Goal: Task Accomplishment & Management: Complete application form

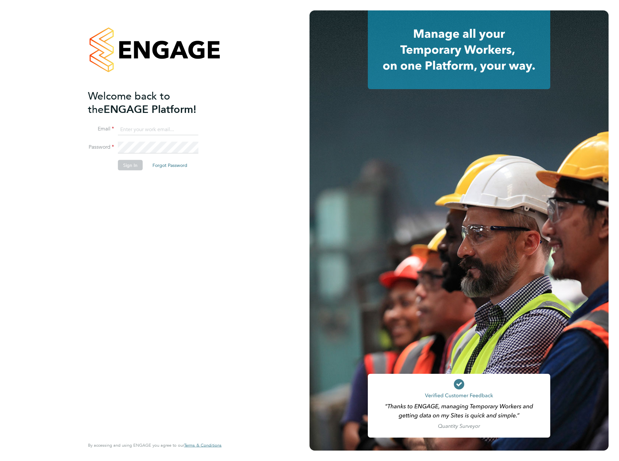
type input "shaun.mcgrenra@vistry.co.uk"
click at [135, 165] on button "Sign In" at bounding box center [130, 165] width 25 height 10
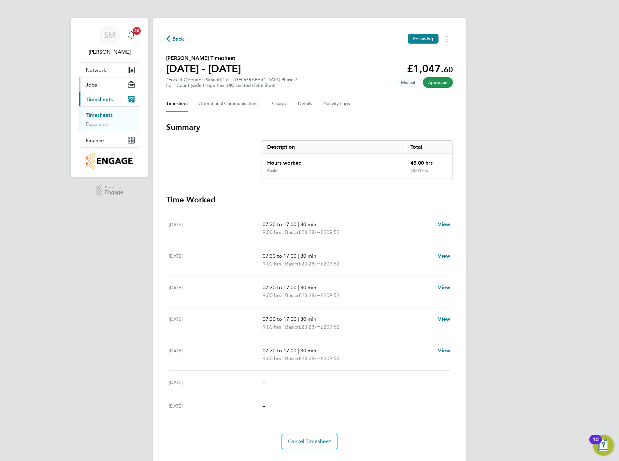
click at [93, 82] on span "Jobs" at bounding box center [91, 85] width 11 height 6
click at [99, 99] on link "Vacancies" at bounding box center [97, 100] width 23 height 6
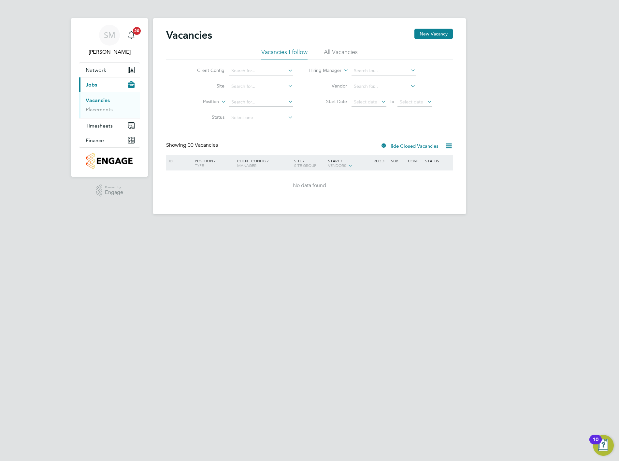
click at [287, 73] on icon at bounding box center [287, 70] width 0 height 9
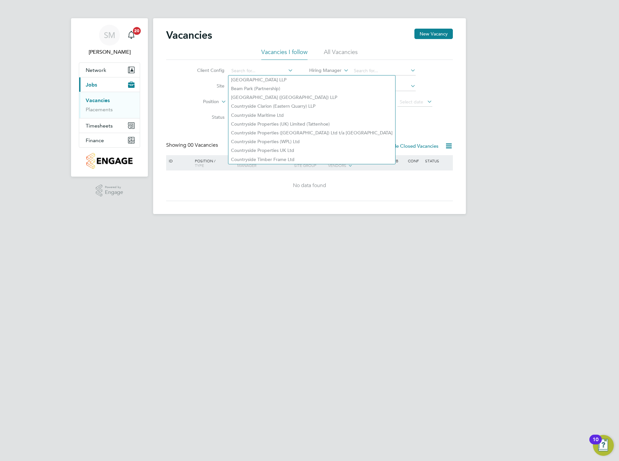
click at [181, 108] on li "Position" at bounding box center [240, 102] width 122 height 16
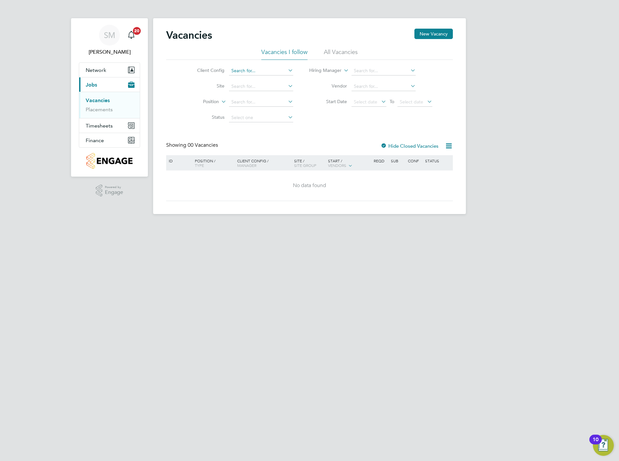
click at [253, 72] on input at bounding box center [261, 70] width 64 height 9
click at [260, 80] on li "Vi stry Group plc" at bounding box center [281, 80] width 107 height 9
type input "Vistry Group plc"
click at [250, 87] on input at bounding box center [261, 86] width 64 height 9
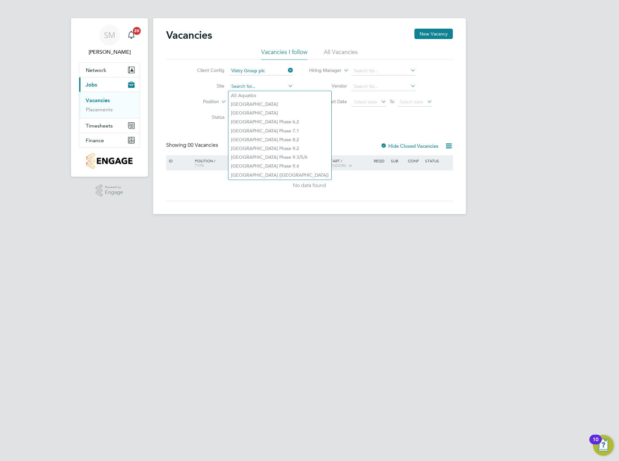
click at [253, 86] on input at bounding box center [261, 86] width 64 height 9
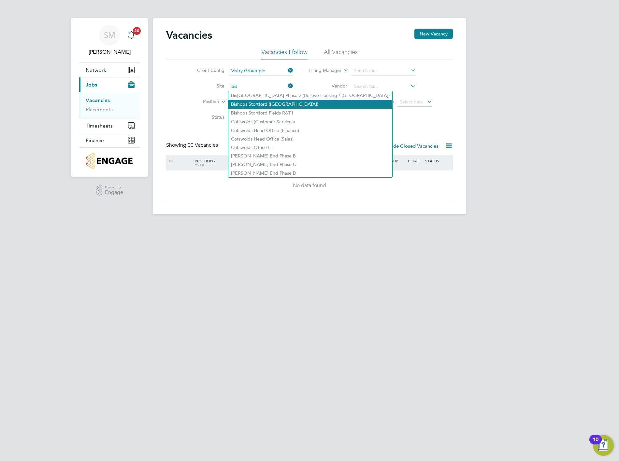
type input "[GEOGRAPHIC_DATA] ([GEOGRAPHIC_DATA])"
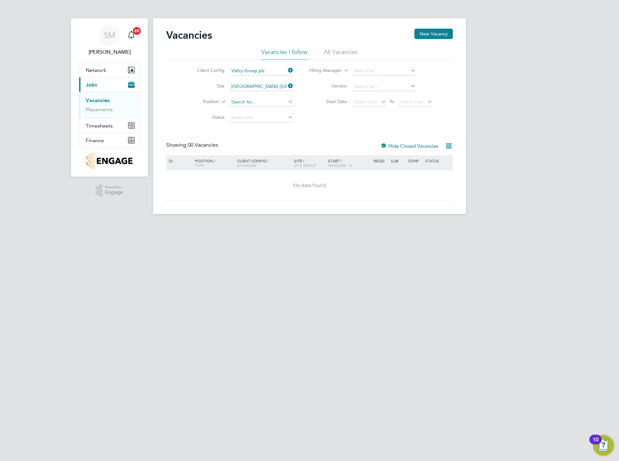
click at [270, 100] on input at bounding box center [261, 102] width 64 height 9
click at [287, 103] on icon at bounding box center [287, 101] width 0 height 9
type input "g"
click at [345, 137] on div "Vacancies New Vacancy Vacancies I follow All Vacancies Client Config Vistry Gro…" at bounding box center [309, 115] width 287 height 173
click at [287, 104] on icon at bounding box center [287, 101] width 0 height 9
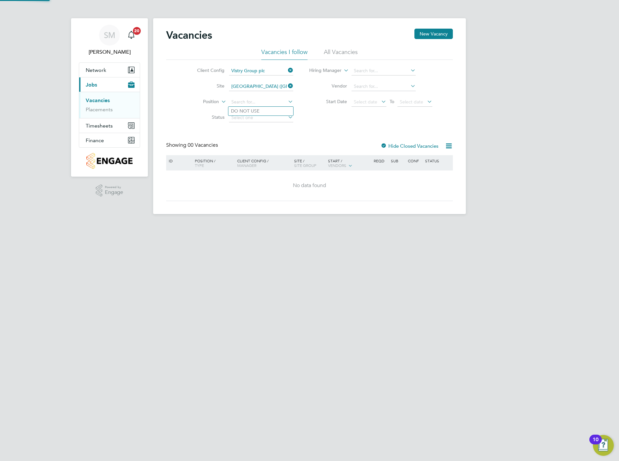
click at [287, 103] on icon at bounding box center [287, 101] width 0 height 9
click at [242, 112] on li "Status" at bounding box center [240, 118] width 122 height 16
click at [278, 118] on input at bounding box center [261, 117] width 64 height 9
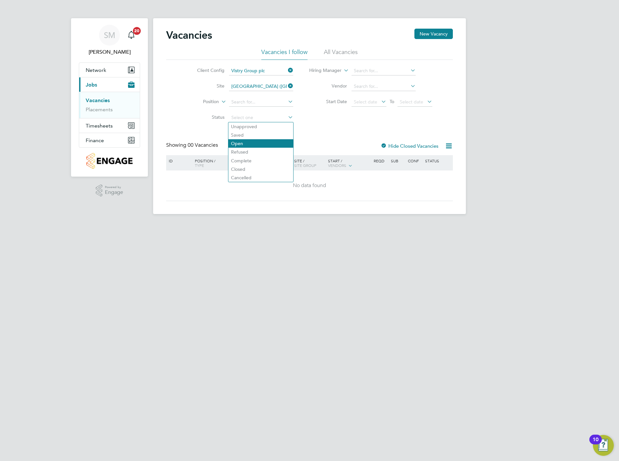
click at [265, 143] on li "Open" at bounding box center [260, 143] width 65 height 8
type input "Open"
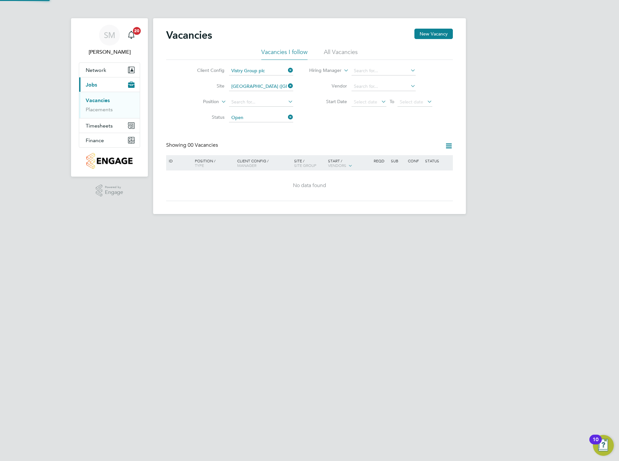
click at [342, 152] on div "Showing 00 Vacancies" at bounding box center [309, 148] width 287 height 13
click at [431, 34] on button "New Vacancy" at bounding box center [433, 34] width 38 height 10
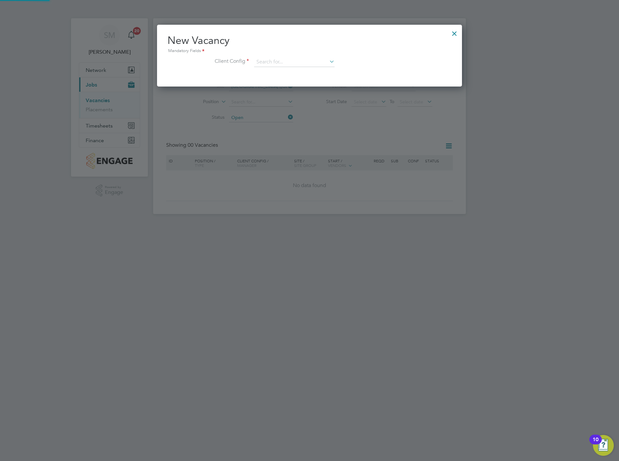
scroll to position [61, 305]
click at [288, 65] on input at bounding box center [294, 62] width 80 height 10
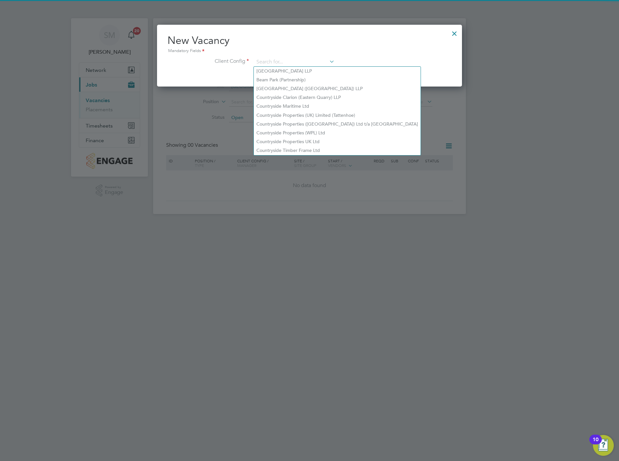
click at [399, 64] on li "Client Config" at bounding box center [309, 65] width 284 height 16
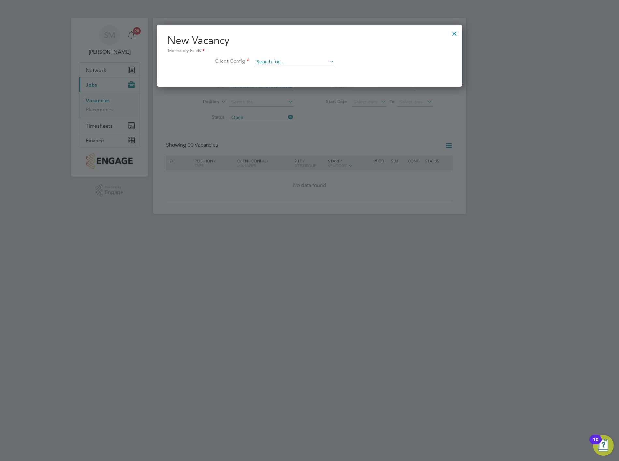
click at [313, 61] on input at bounding box center [294, 62] width 80 height 10
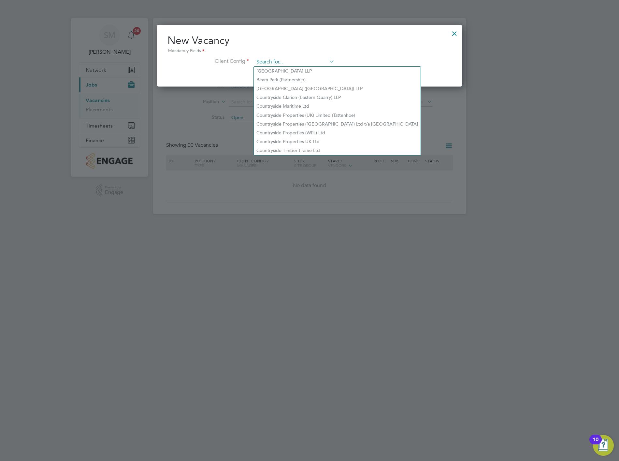
click at [302, 58] on input at bounding box center [294, 62] width 80 height 10
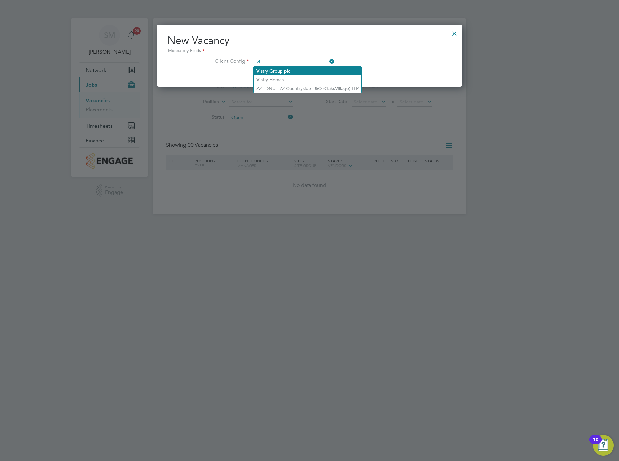
type input "Vistry Group plc"
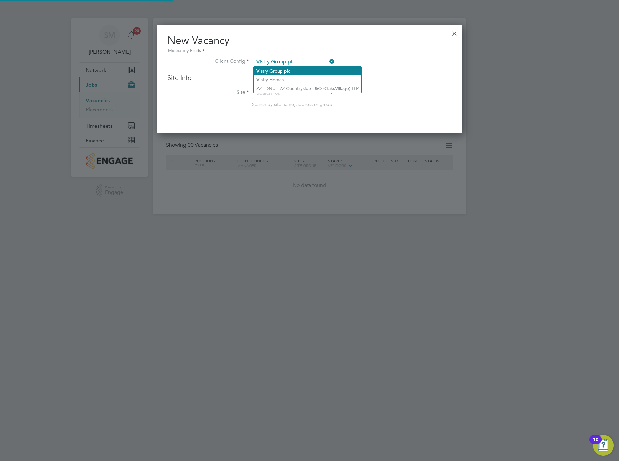
scroll to position [108, 305]
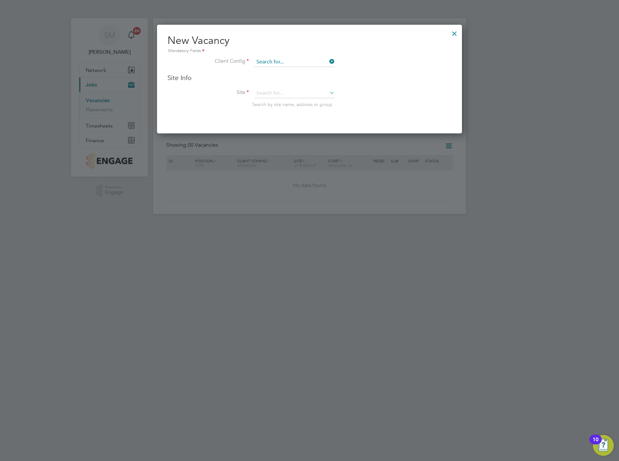
click at [301, 63] on input at bounding box center [294, 62] width 80 height 10
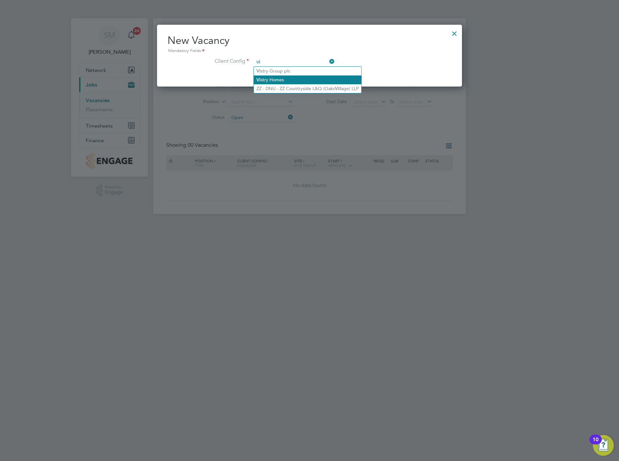
type input "Vistry Homes"
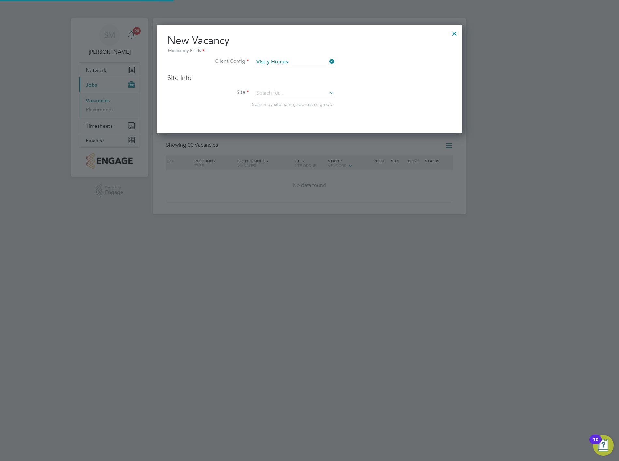
scroll to position [108, 305]
click at [290, 96] on input at bounding box center [294, 94] width 80 height 10
type input "[PERSON_NAME]"
click at [296, 63] on input at bounding box center [294, 62] width 80 height 10
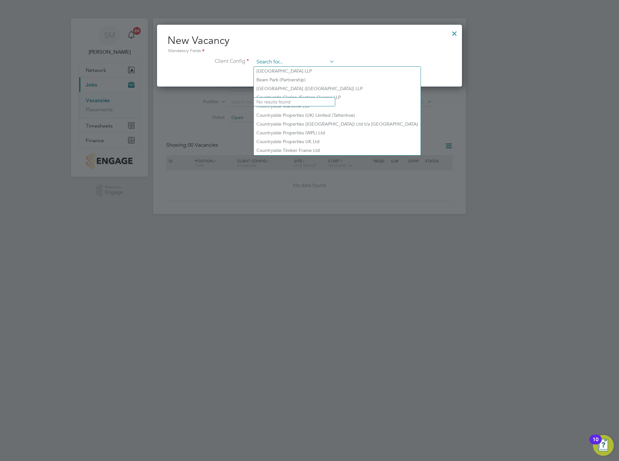
scroll to position [61, 305]
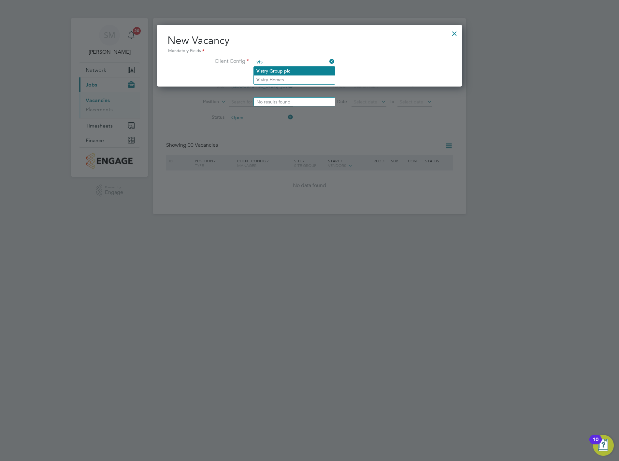
type input "Vistry Group plc"
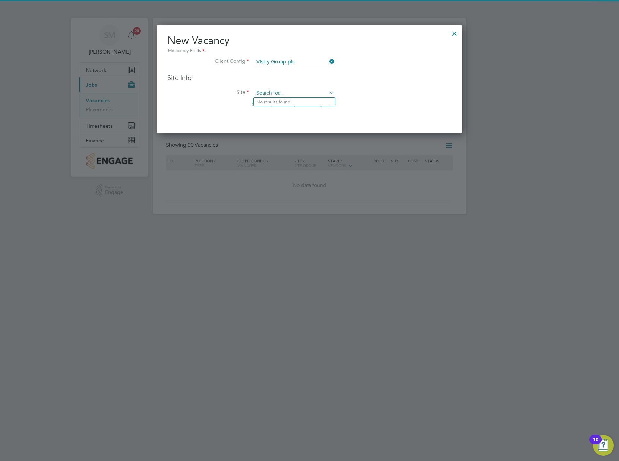
click at [306, 88] on div "Site Info Site Search by site name, address or group" at bounding box center [309, 97] width 284 height 47
click at [305, 90] on input at bounding box center [294, 94] width 80 height 10
type input "b"
type input "s"
click at [400, 107] on li "Site Search by site name, address or group" at bounding box center [309, 105] width 284 height 32
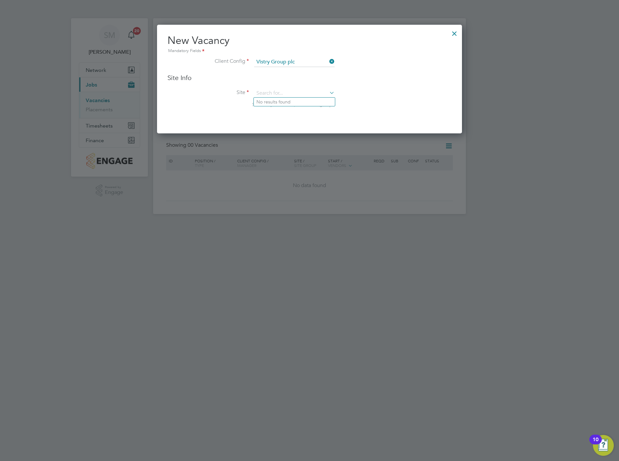
click at [253, 112] on li "Site Search by site name, address or group" at bounding box center [309, 105] width 284 height 32
click at [328, 94] on icon at bounding box center [328, 92] width 0 height 9
click at [321, 113] on li "Site Search by site name, address or group" at bounding box center [309, 105] width 284 height 32
click at [270, 117] on li "Site Search by site name, address or group" at bounding box center [309, 105] width 284 height 32
click at [240, 99] on li "Site Search by site name, address or group" at bounding box center [309, 105] width 284 height 32
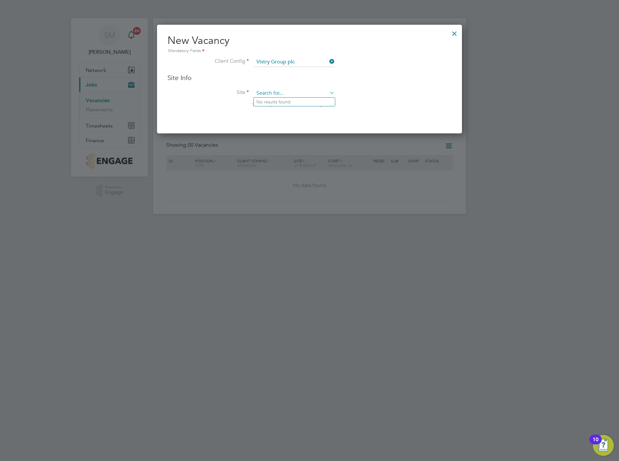
click at [266, 92] on li "Site Search by site name, address or group" at bounding box center [309, 105] width 284 height 32
click at [274, 92] on input at bounding box center [294, 94] width 80 height 10
type input "stortford"
drag, startPoint x: 411, startPoint y: 82, endPoint x: 411, endPoint y: 79, distance: 3.3
click at [411, 79] on div "Site Info Site Search by site name, address or group" at bounding box center [309, 97] width 284 height 47
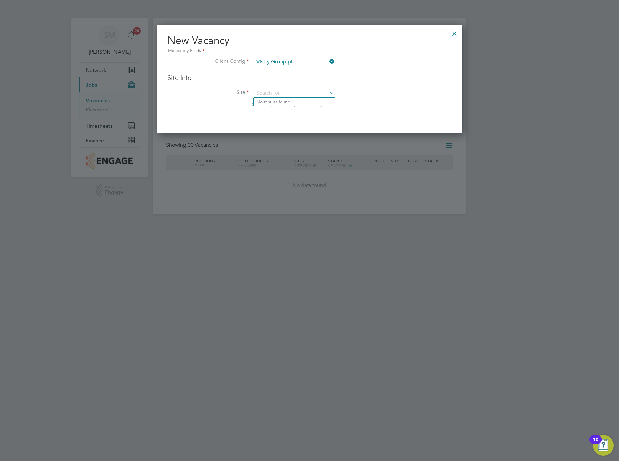
drag, startPoint x: 411, startPoint y: 79, endPoint x: 353, endPoint y: 70, distance: 58.7
click at [353, 70] on li "Client Config Vistry Group plc" at bounding box center [309, 65] width 284 height 16
click at [304, 86] on div "Site Info Site Search by site name, address or group" at bounding box center [309, 97] width 284 height 47
click at [321, 90] on input at bounding box center [294, 94] width 80 height 10
click at [328, 92] on icon at bounding box center [328, 92] width 0 height 9
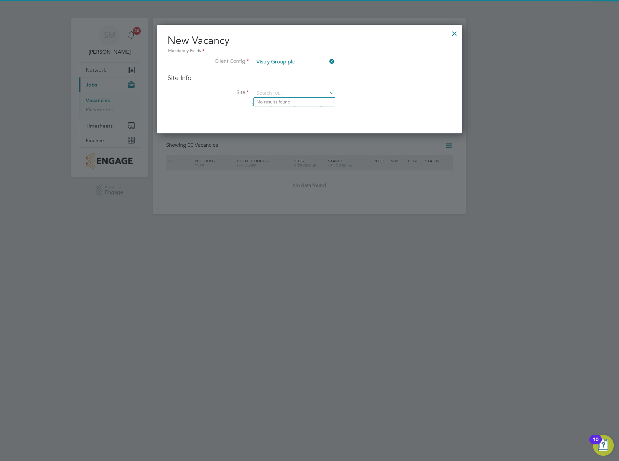
click at [354, 117] on li "Site Search by site name, address or group" at bounding box center [309, 105] width 284 height 32
click at [328, 61] on icon at bounding box center [328, 61] width 0 height 9
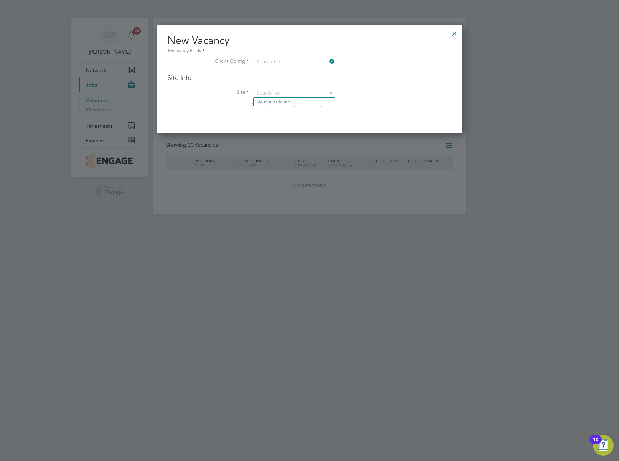
scroll to position [61, 305]
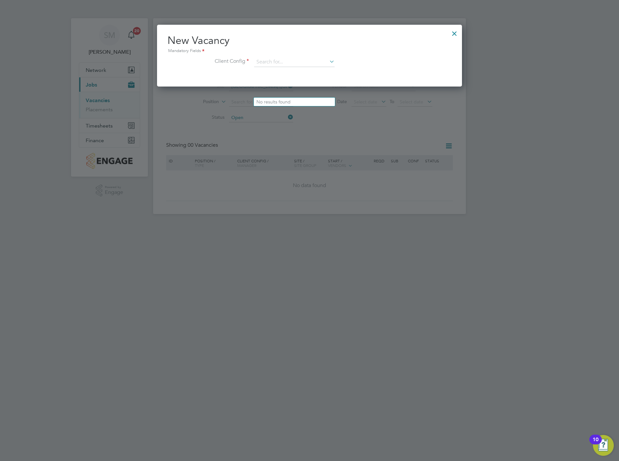
click at [370, 81] on div "New Vacancy Mandatory Fields Client Config" at bounding box center [309, 56] width 305 height 62
click at [454, 34] on div at bounding box center [454, 32] width 12 height 12
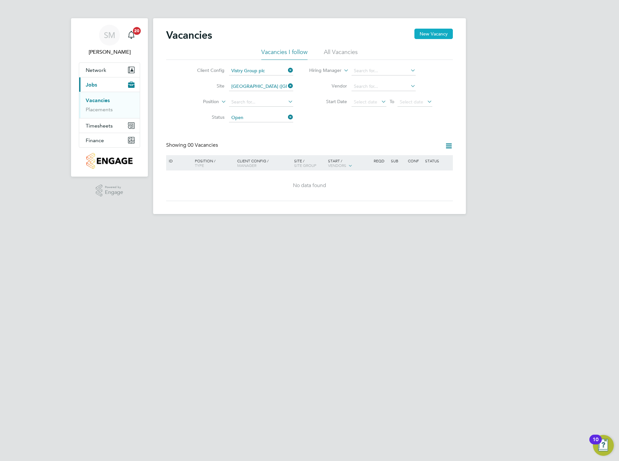
click at [439, 33] on button "New Vacancy" at bounding box center [433, 34] width 38 height 10
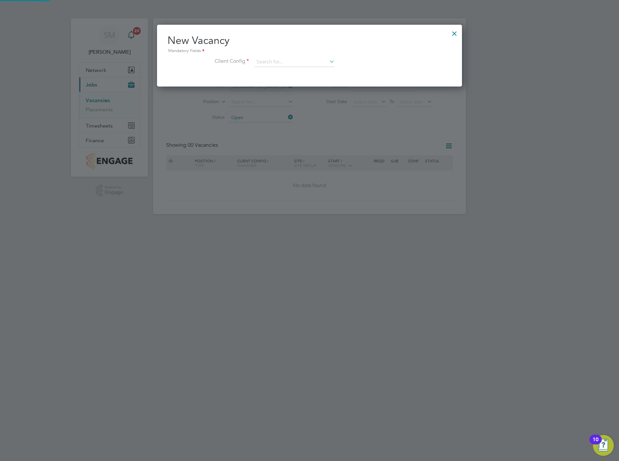
scroll to position [61, 305]
click at [296, 61] on input at bounding box center [294, 62] width 80 height 10
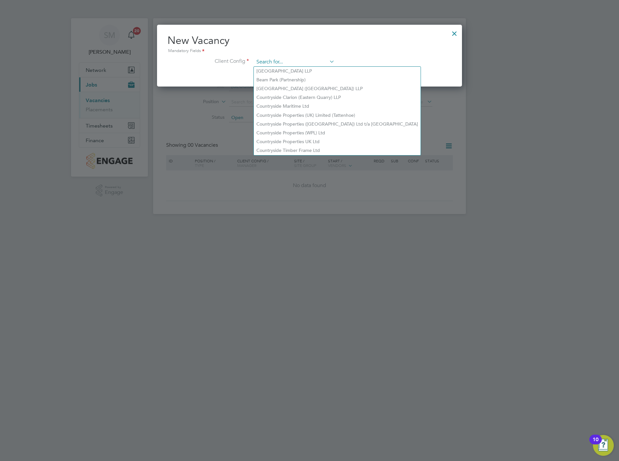
click at [302, 59] on input at bounding box center [294, 62] width 80 height 10
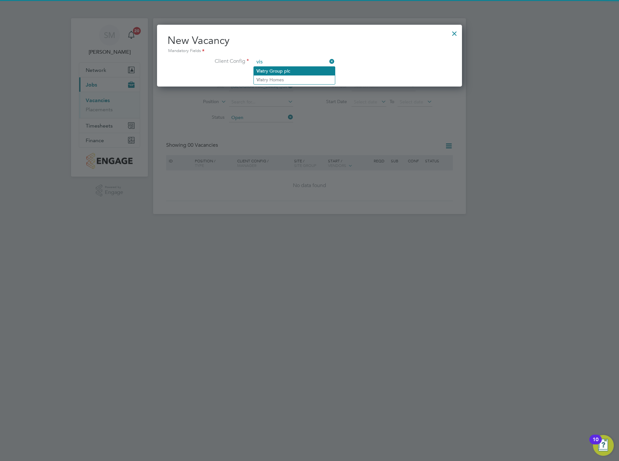
type input "Vistry Group plc"
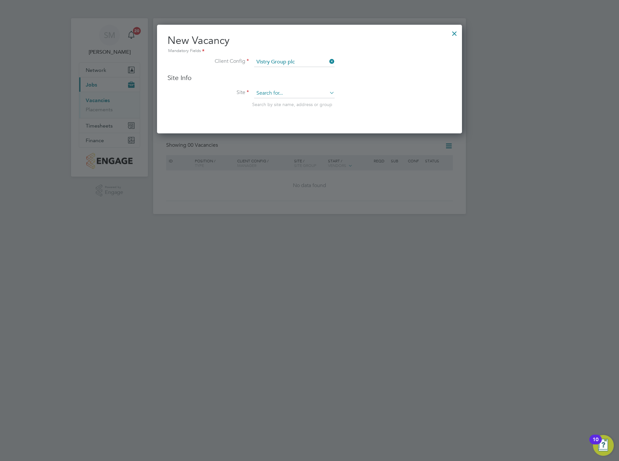
click at [314, 90] on input at bounding box center [294, 94] width 80 height 10
type input "[DEMOGRAPHIC_DATA]"
click at [451, 32] on div at bounding box center [454, 32] width 12 height 12
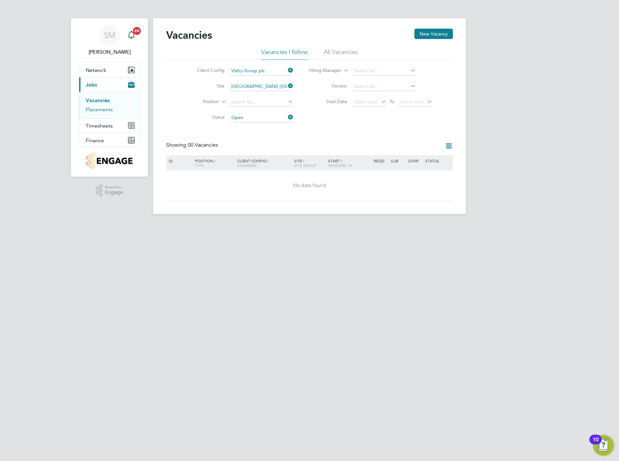
click at [99, 112] on link "Placements" at bounding box center [99, 109] width 27 height 6
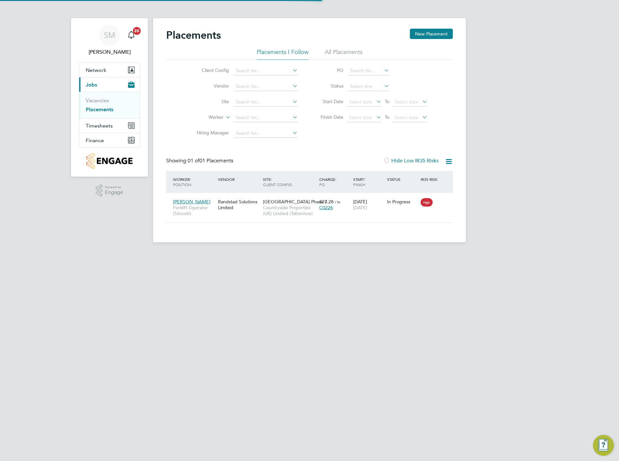
scroll to position [7, 31]
click at [103, 103] on link "Vacancies" at bounding box center [97, 100] width 23 height 6
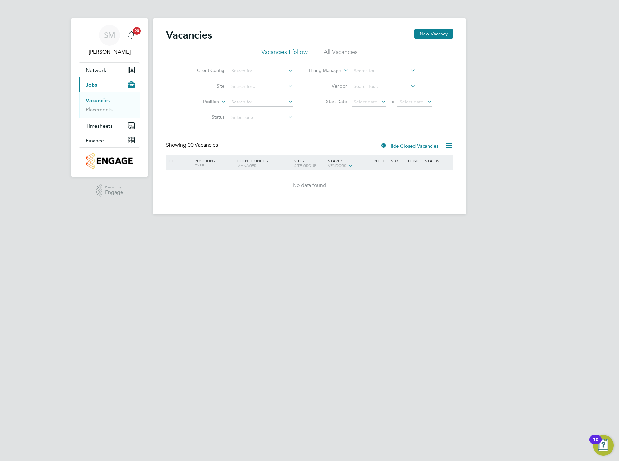
click at [344, 47] on div "Vacancies New Vacancy" at bounding box center [309, 39] width 287 height 20
click at [344, 50] on li "All Vacancies" at bounding box center [341, 54] width 34 height 12
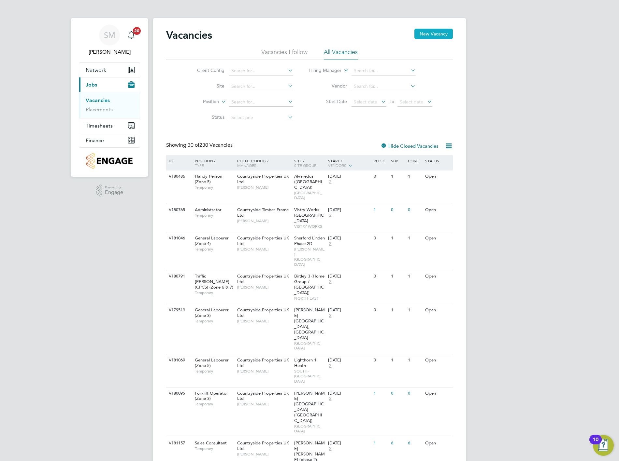
click at [440, 33] on button "New Vacancy" at bounding box center [433, 34] width 38 height 10
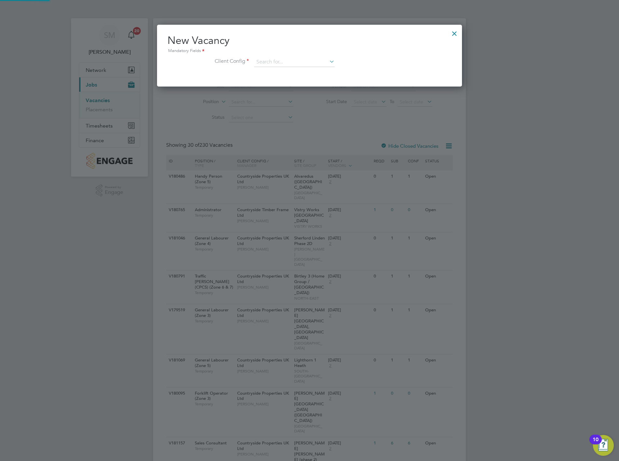
scroll to position [61, 305]
click at [286, 59] on input at bounding box center [294, 62] width 80 height 10
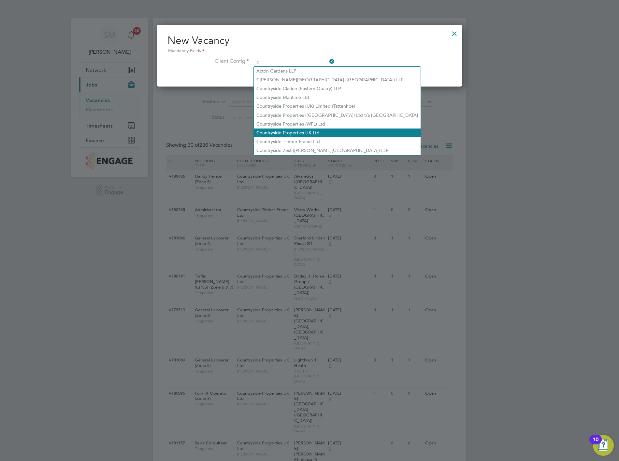
click at [318, 129] on li "C ountryside Properties UK Ltd" at bounding box center [337, 133] width 167 height 9
type input "Countryside Properties UK Ltd"
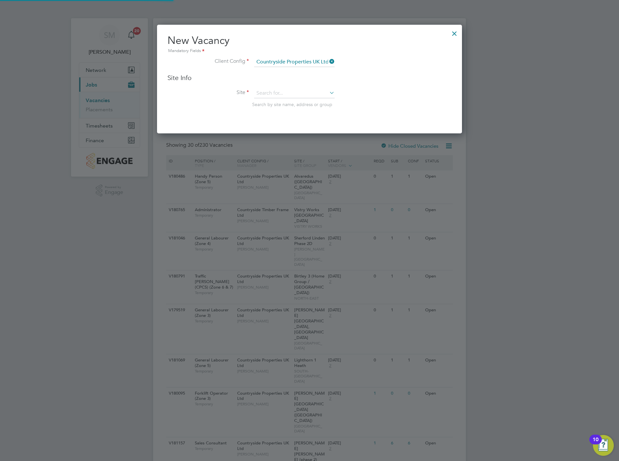
scroll to position [108, 305]
click at [287, 93] on input at bounding box center [294, 94] width 80 height 10
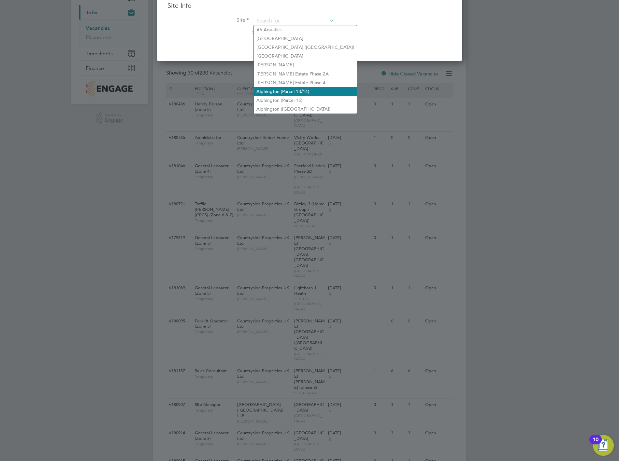
scroll to position [0, 0]
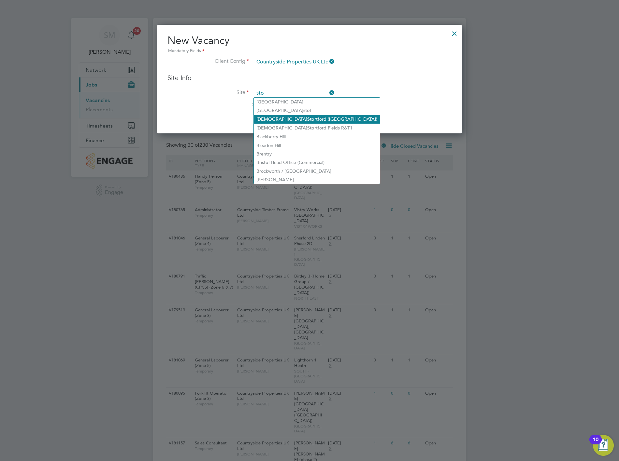
click at [273, 115] on li "[GEOGRAPHIC_DATA] ([GEOGRAPHIC_DATA])" at bounding box center [317, 119] width 126 height 9
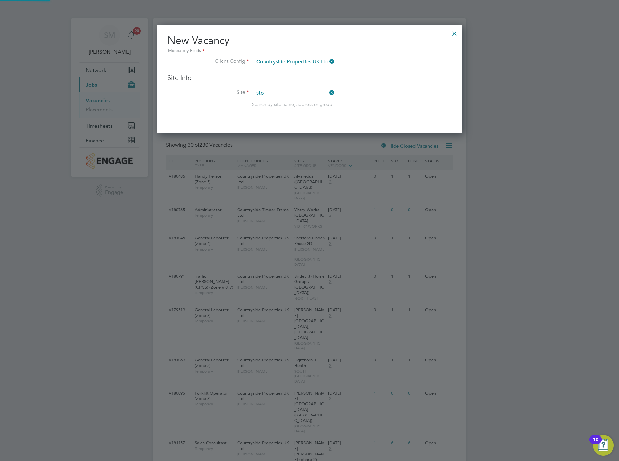
type input "[GEOGRAPHIC_DATA] ([GEOGRAPHIC_DATA])"
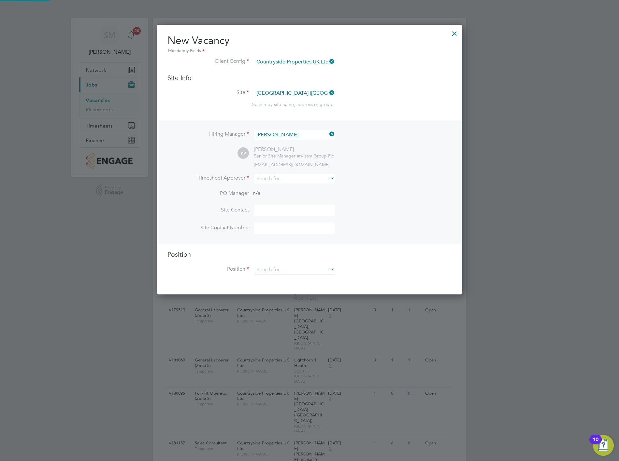
scroll to position [268, 305]
click at [285, 180] on input at bounding box center [294, 178] width 80 height 9
click at [294, 176] on input at bounding box center [294, 178] width 80 height 9
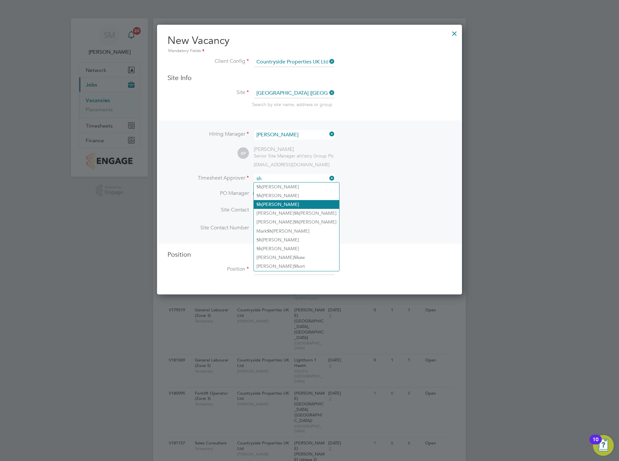
type input "[PERSON_NAME]"
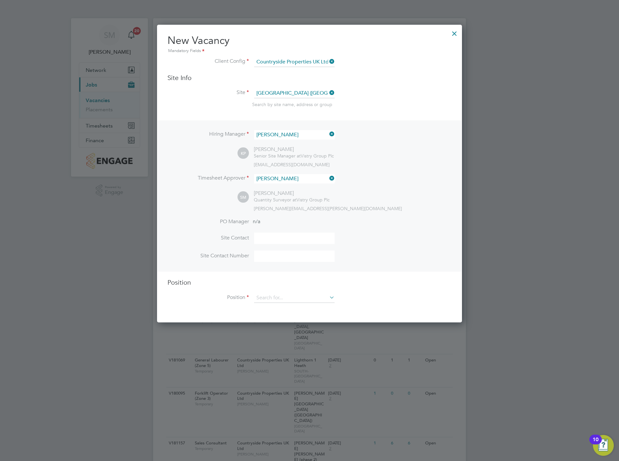
click at [279, 233] on input at bounding box center [294, 238] width 80 height 11
click at [254, 238] on input at bounding box center [294, 238] width 80 height 11
click at [294, 230] on li "PO Manager n/a" at bounding box center [309, 226] width 284 height 15
drag, startPoint x: 297, startPoint y: 235, endPoint x: 296, endPoint y: 240, distance: 5.7
click at [296, 237] on input "Kirean" at bounding box center [294, 238] width 80 height 11
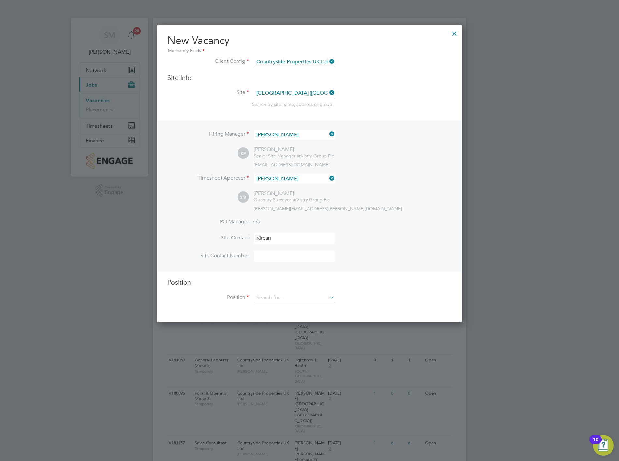
type input "[PERSON_NAME]"
drag, startPoint x: 270, startPoint y: 253, endPoint x: 270, endPoint y: 257, distance: 4.2
click at [270, 253] on input at bounding box center [294, 256] width 80 height 11
click at [436, 210] on div "[PERSON_NAME][EMAIL_ADDRESS][PERSON_NAME][DOMAIN_NAME]" at bounding box center [353, 209] width 198 height 6
click at [294, 265] on li "Site Contact Number" at bounding box center [309, 260] width 284 height 18
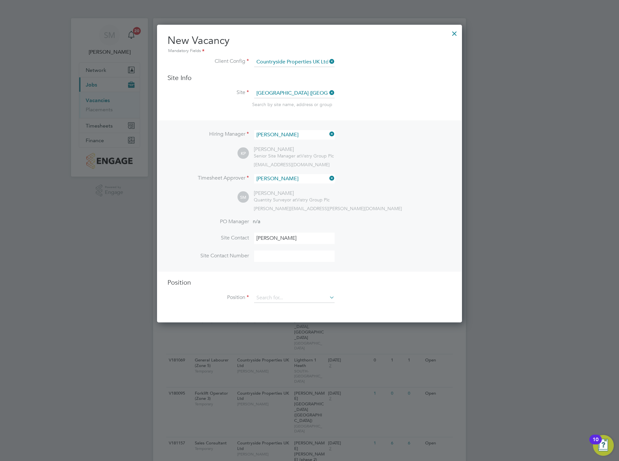
click at [298, 256] on input at bounding box center [294, 256] width 80 height 11
type input "07513723587"
drag, startPoint x: 425, startPoint y: 269, endPoint x: 410, endPoint y: 269, distance: 15.0
click at [421, 268] on div "Hiring Manager [PERSON_NAME] KP [PERSON_NAME] Senior Site Manager at Vistry Gro…" at bounding box center [310, 195] width 304 height 151
click at [313, 289] on div "Position Position" at bounding box center [309, 293] width 284 height 31
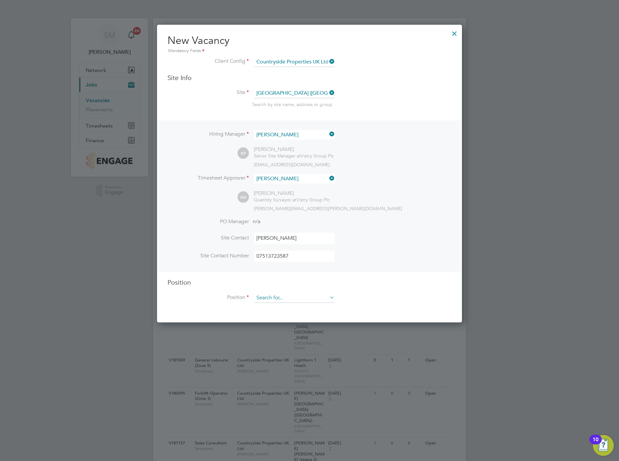
click at [313, 294] on input at bounding box center [294, 298] width 80 height 10
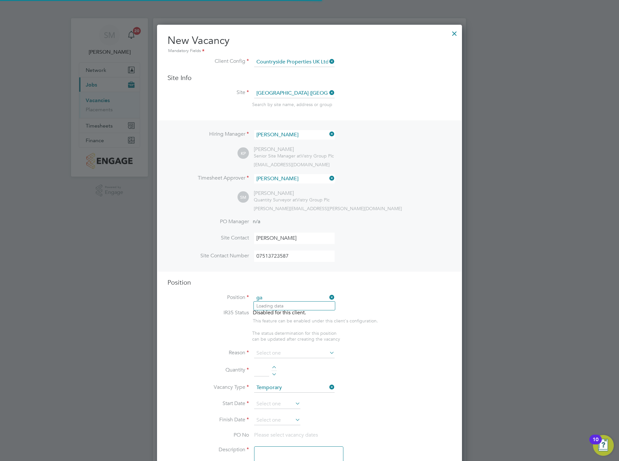
scroll to position [933, 305]
type input "gate person"
drag, startPoint x: 411, startPoint y: 385, endPoint x: 412, endPoint y: 379, distance: 6.2
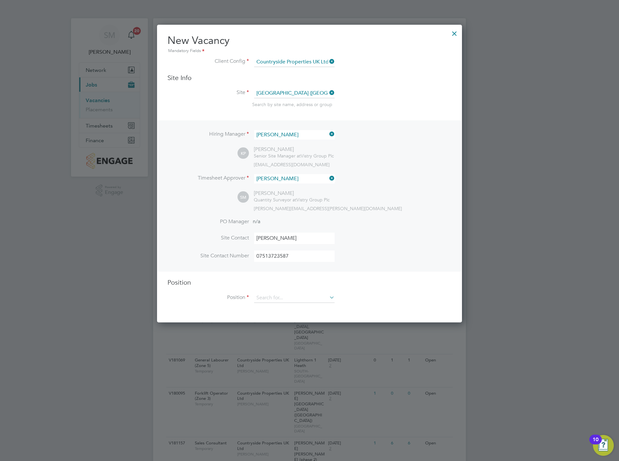
scroll to position [297, 305]
click at [314, 298] on input at bounding box center [294, 298] width 80 height 10
click at [294, 291] on div "Position Position" at bounding box center [309, 293] width 284 height 31
click at [292, 294] on input at bounding box center [294, 298] width 80 height 10
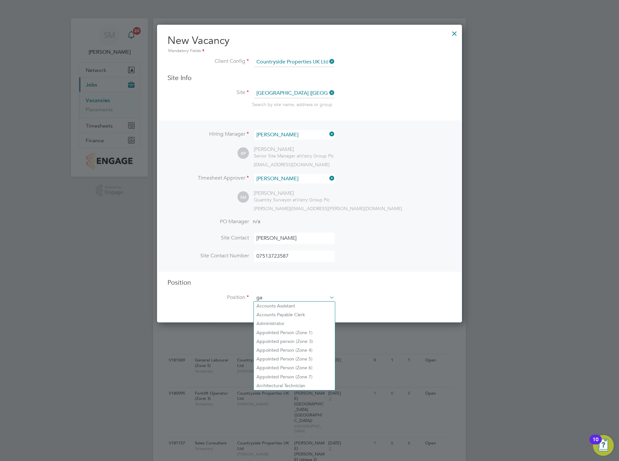
scroll to position [933, 305]
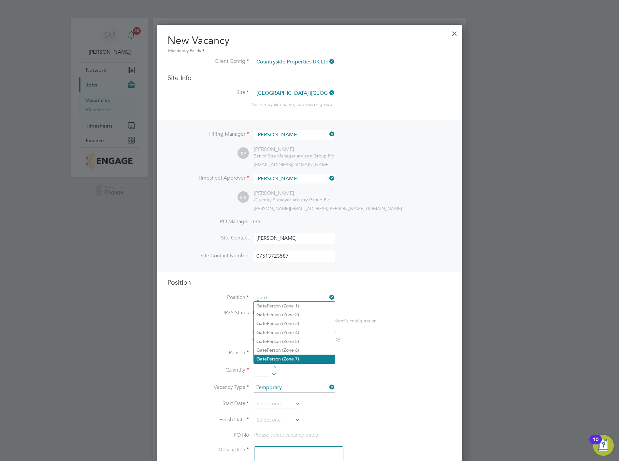
click at [323, 360] on li "Gate Person (Zone 7)" at bounding box center [294, 359] width 81 height 9
type input "Gate Person (Zone 7)"
type textarea "• Welcoming visitors and signing visitors in and out of site • Checking CSCS ca…"
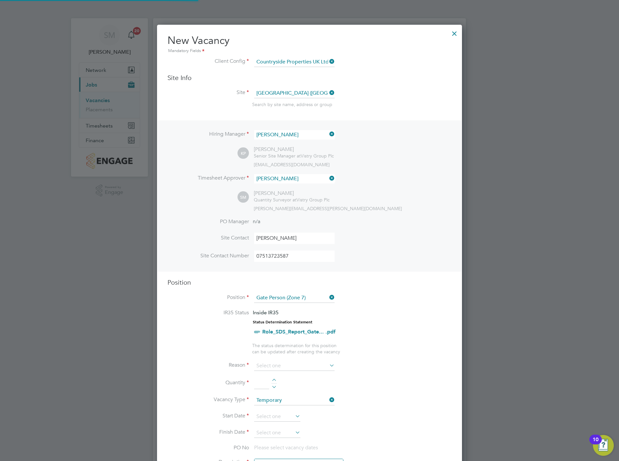
scroll to position [19, 34]
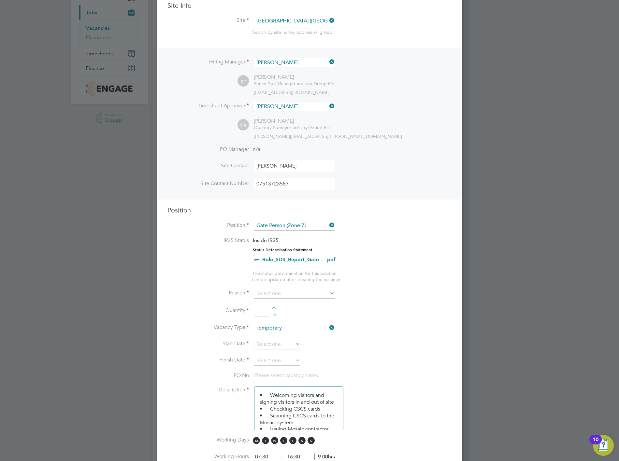
scroll to position [108, 0]
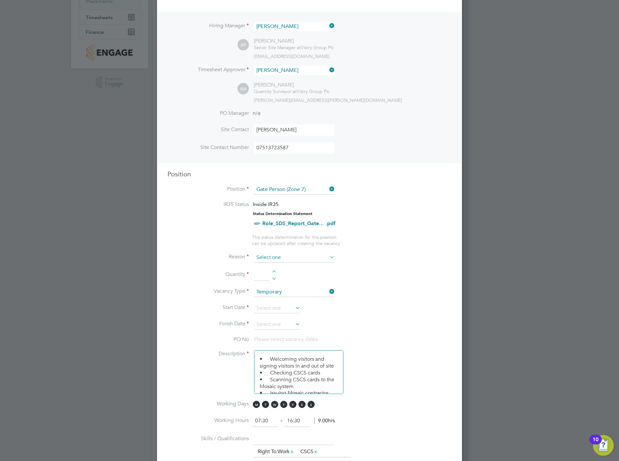
click at [277, 253] on input at bounding box center [294, 258] width 80 height 10
click at [287, 324] on li "Replacement" at bounding box center [294, 325] width 81 height 8
type input "Replacement"
click at [427, 336] on li "PO No Please select vacancy dates" at bounding box center [309, 343] width 284 height 15
click at [276, 269] on li "Quantity" at bounding box center [309, 278] width 284 height 18
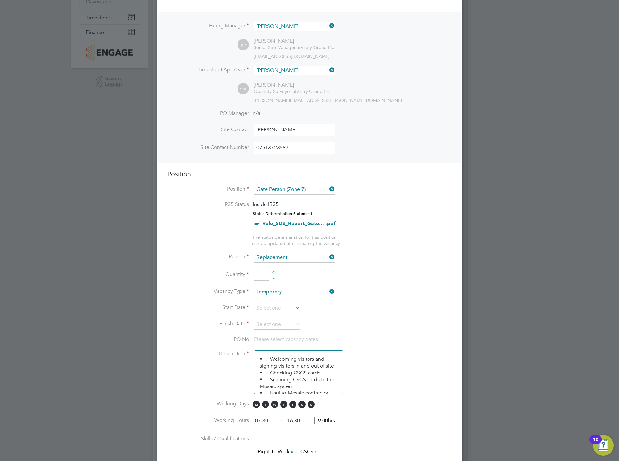
click at [273, 271] on div at bounding box center [274, 273] width 6 height 5
type input "1"
drag, startPoint x: 410, startPoint y: 303, endPoint x: 412, endPoint y: 307, distance: 4.8
click at [410, 304] on li "Start Date" at bounding box center [309, 312] width 284 height 16
click at [294, 305] on icon at bounding box center [294, 308] width 0 height 9
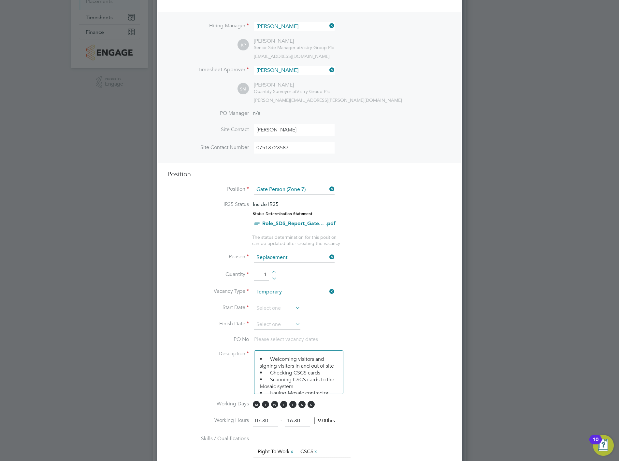
scroll to position [237, 0]
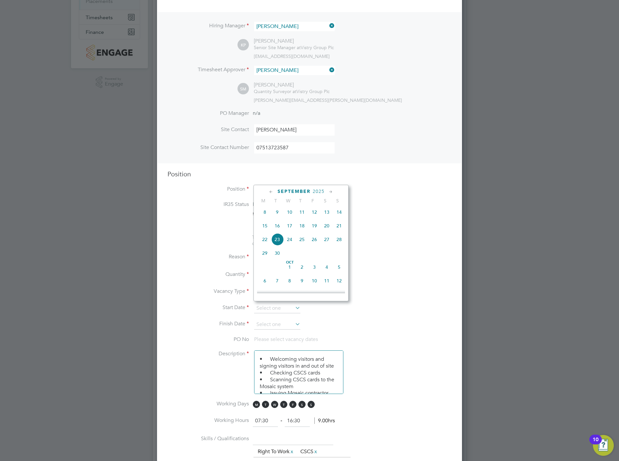
click at [265, 229] on span "15" at bounding box center [265, 226] width 12 height 12
type input "[DATE]"
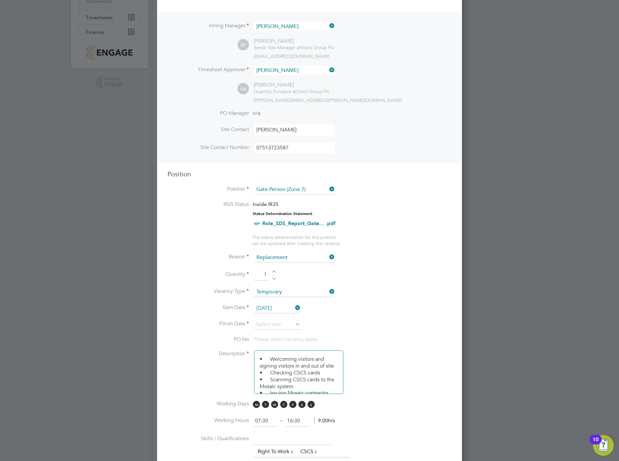
click at [432, 323] on li "Finish Date" at bounding box center [309, 328] width 284 height 16
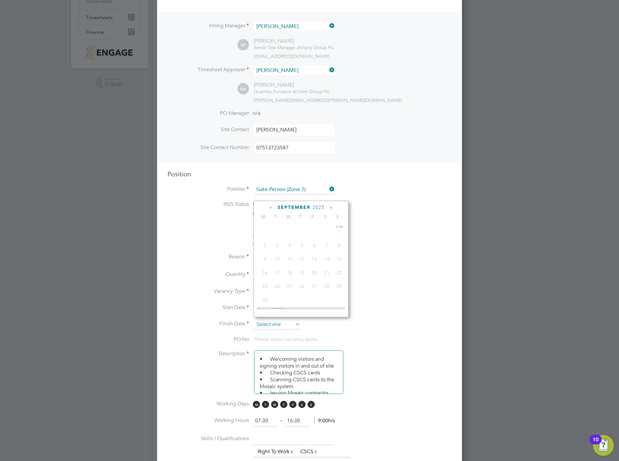
click at [293, 320] on input at bounding box center [277, 325] width 46 height 10
click at [314, 270] on span "31" at bounding box center [314, 265] width 12 height 12
type input "[DATE]"
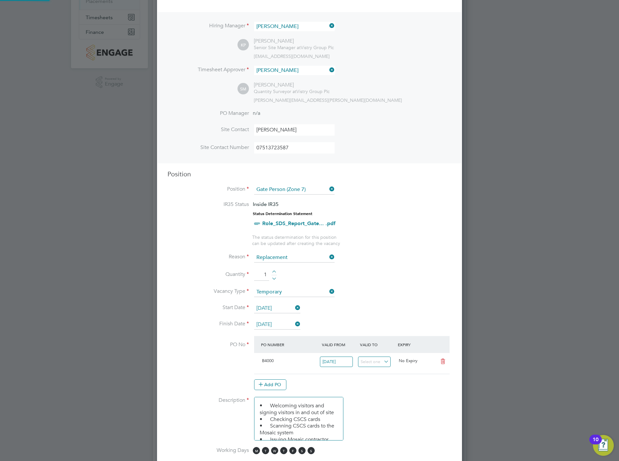
scroll to position [11, 61]
click at [388, 304] on li "Start Date [DATE]" at bounding box center [309, 312] width 284 height 16
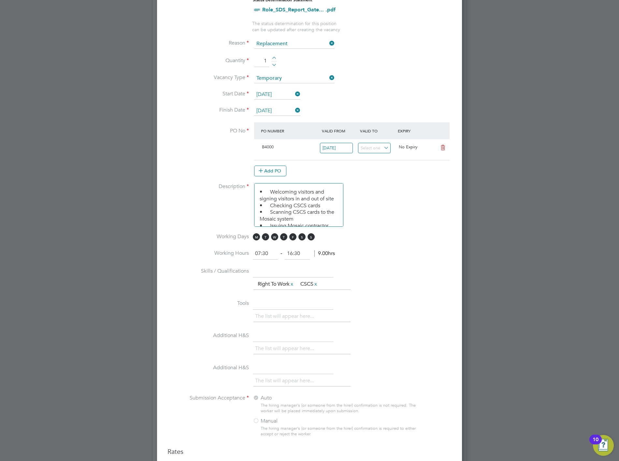
scroll to position [326, 0]
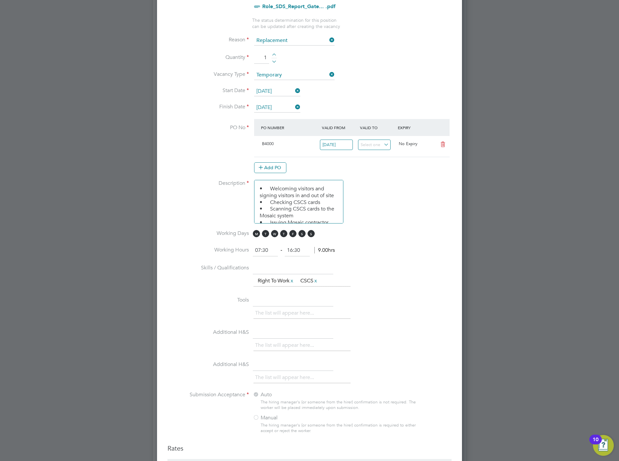
click at [268, 248] on input "07:30" at bounding box center [265, 251] width 25 height 12
click at [268, 247] on input "07:30" at bounding box center [265, 251] width 25 height 12
drag, startPoint x: 302, startPoint y: 245, endPoint x: 285, endPoint y: 248, distance: 17.2
click at [289, 246] on input "16:30" at bounding box center [297, 251] width 25 height 12
type input "17:00"
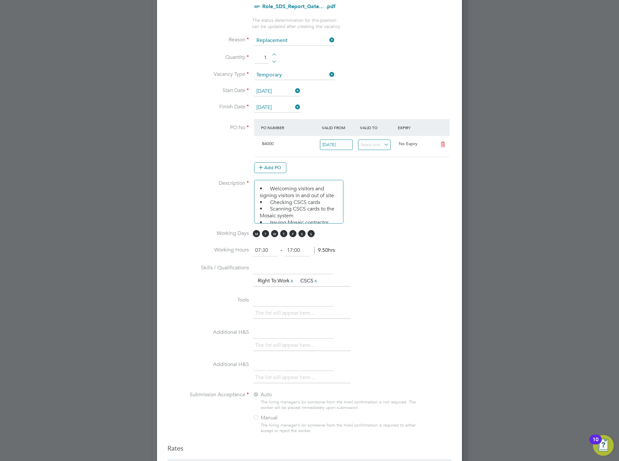
click at [389, 249] on li "Working Hours 07:30 ‐ 17:00 9.50hrs" at bounding box center [309, 254] width 284 height 18
click at [284, 103] on input "[DATE]" at bounding box center [277, 108] width 46 height 10
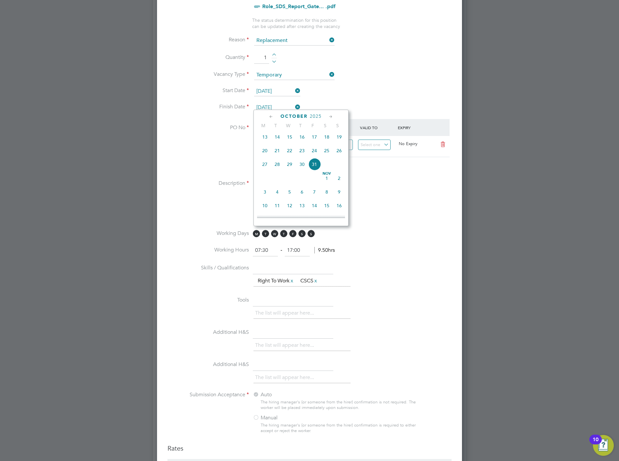
click at [327, 92] on li "Start Date [DATE]" at bounding box center [309, 95] width 284 height 16
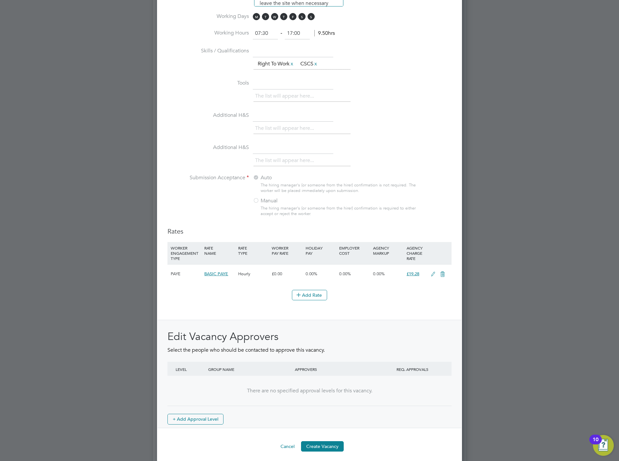
scroll to position [543, 0]
click at [310, 441] on button "Create Vacancy" at bounding box center [322, 446] width 43 height 10
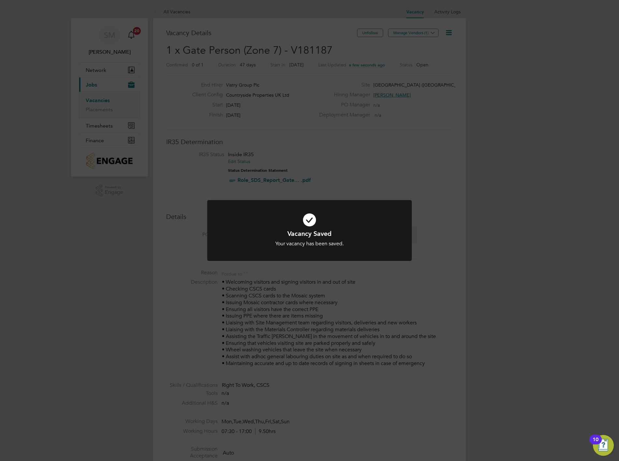
click at [448, 275] on div "Vacancy Saved Your vacancy has been saved. Cancel Okay" at bounding box center [309, 230] width 619 height 461
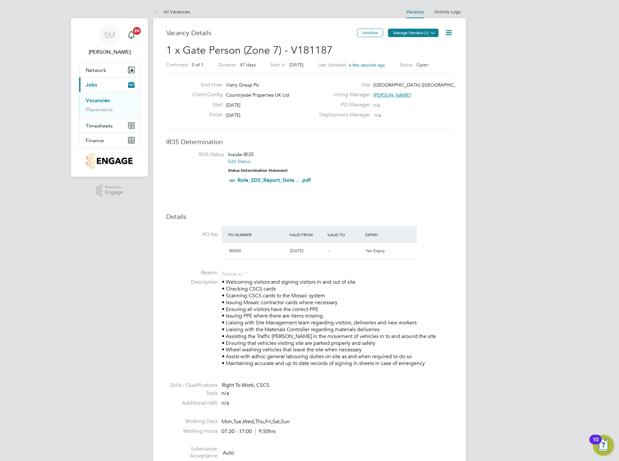
click at [430, 31] on icon at bounding box center [432, 32] width 5 height 5
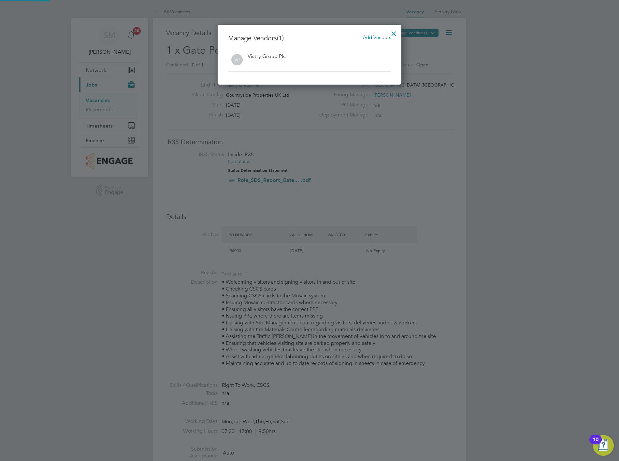
scroll to position [60, 184]
click at [375, 36] on span "Add Vendors" at bounding box center [377, 37] width 28 height 6
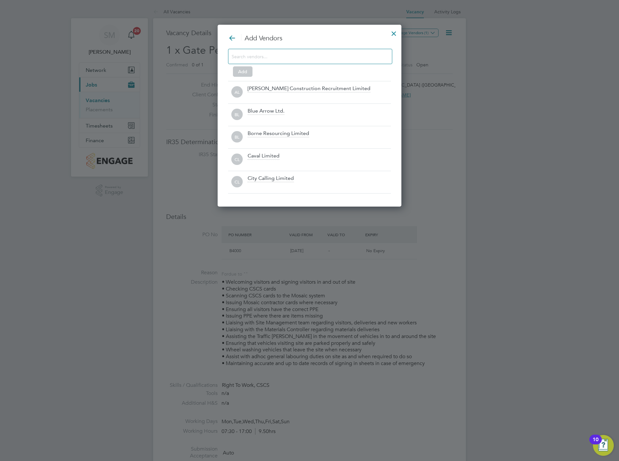
click at [269, 59] on input at bounding box center [305, 56] width 147 height 8
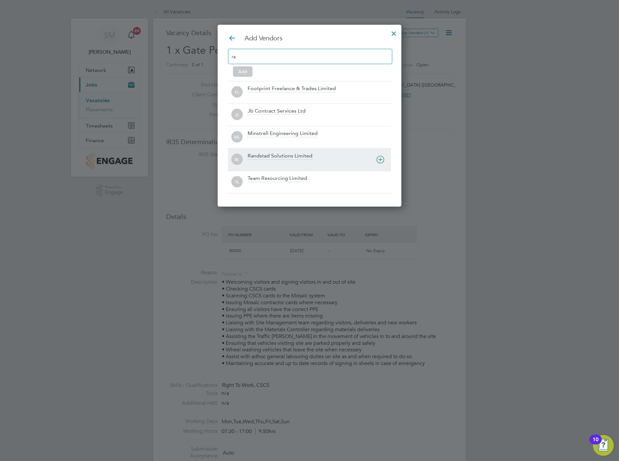
type input "ra"
click at [290, 154] on div "Randstad Solutions Limited" at bounding box center [280, 156] width 65 height 7
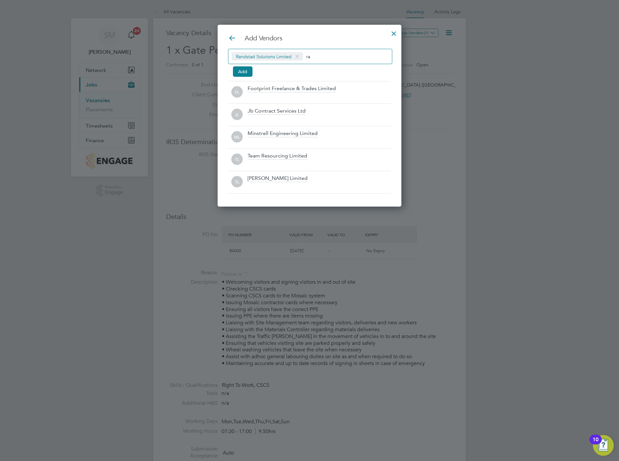
drag, startPoint x: 476, startPoint y: 191, endPoint x: 413, endPoint y: 98, distance: 112.4
click at [416, 99] on div at bounding box center [309, 230] width 619 height 461
click at [337, 55] on input "ra" at bounding box center [326, 56] width 41 height 8
type input "r"
click at [239, 70] on button "Add" at bounding box center [243, 71] width 20 height 10
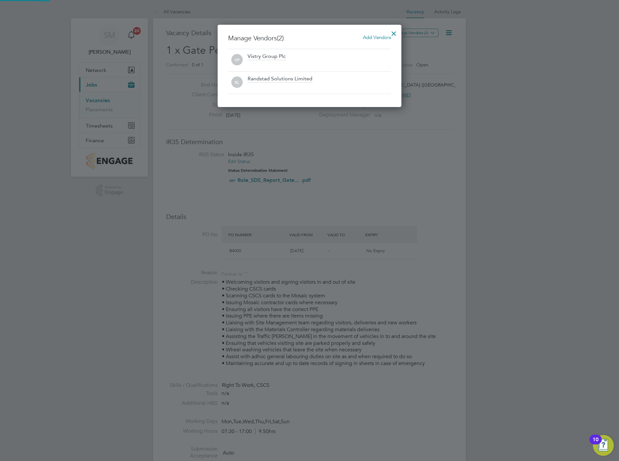
scroll to position [3, 4]
click at [395, 28] on div at bounding box center [394, 32] width 12 height 12
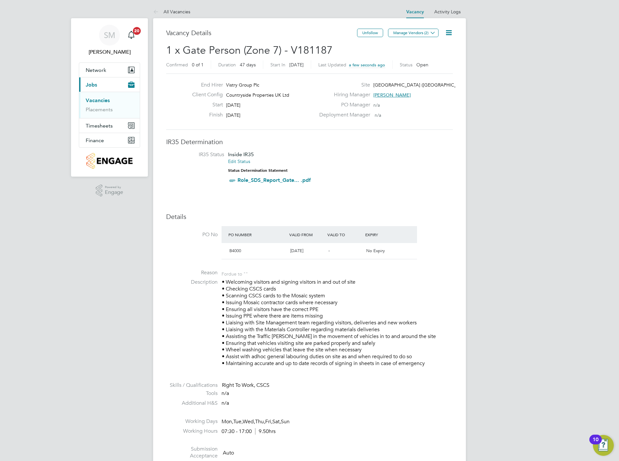
drag, startPoint x: 337, startPoint y: 47, endPoint x: 150, endPoint y: 46, distance: 186.3
click at [147, 47] on div "SM [PERSON_NAME] Notifications 20 Applications: Network Team Members Sites Work…" at bounding box center [309, 461] width 619 height 922
click at [150, 46] on div "SM [PERSON_NAME] Notifications 20 Applications: Network Team Members Sites Work…" at bounding box center [309, 461] width 619 height 922
click at [178, 46] on span "1 x Gate Person (Zone 7) - V181187" at bounding box center [249, 50] width 166 height 13
click at [108, 101] on link "Vacancies" at bounding box center [98, 100] width 24 height 6
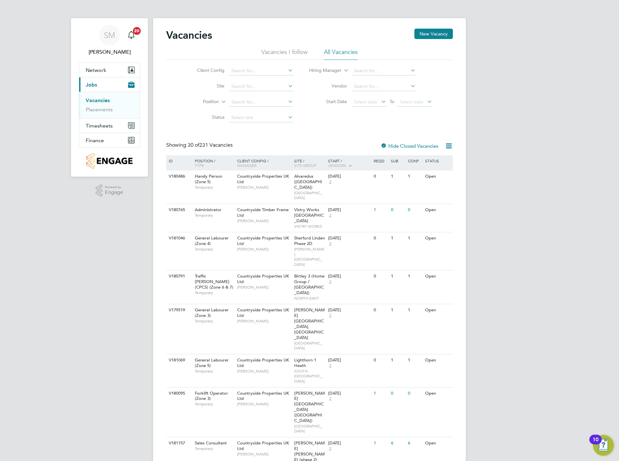
click at [279, 49] on li "Vacancies I follow" at bounding box center [284, 54] width 46 height 12
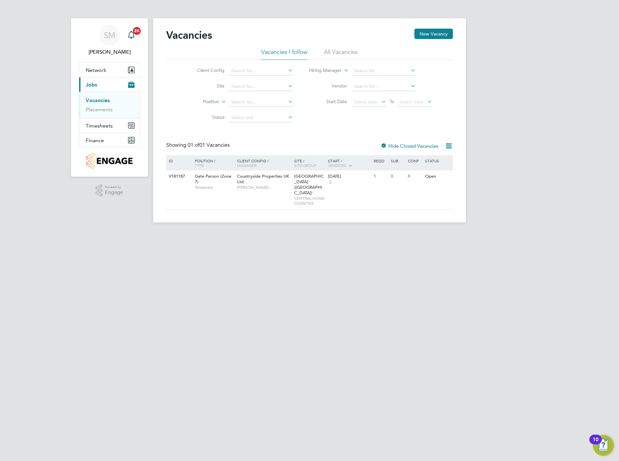
drag, startPoint x: 391, startPoint y: 235, endPoint x: 396, endPoint y: 237, distance: 4.5
click at [391, 233] on html "SM [PERSON_NAME] Notifications 20 Applications: Network Team Members Sites Work…" at bounding box center [309, 116] width 619 height 233
